Goal: Find specific page/section: Find specific page/section

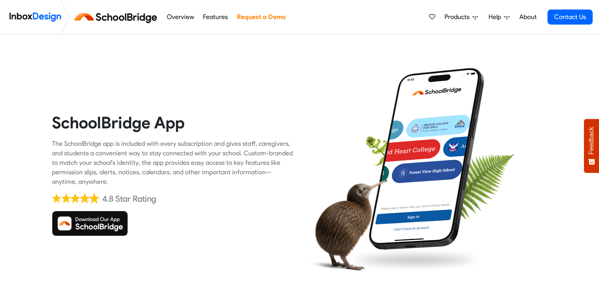
click at [95, 222] on img at bounding box center [90, 223] width 76 height 25
click at [96, 223] on img at bounding box center [90, 223] width 76 height 25
